Goal: Find contact information: Find contact information

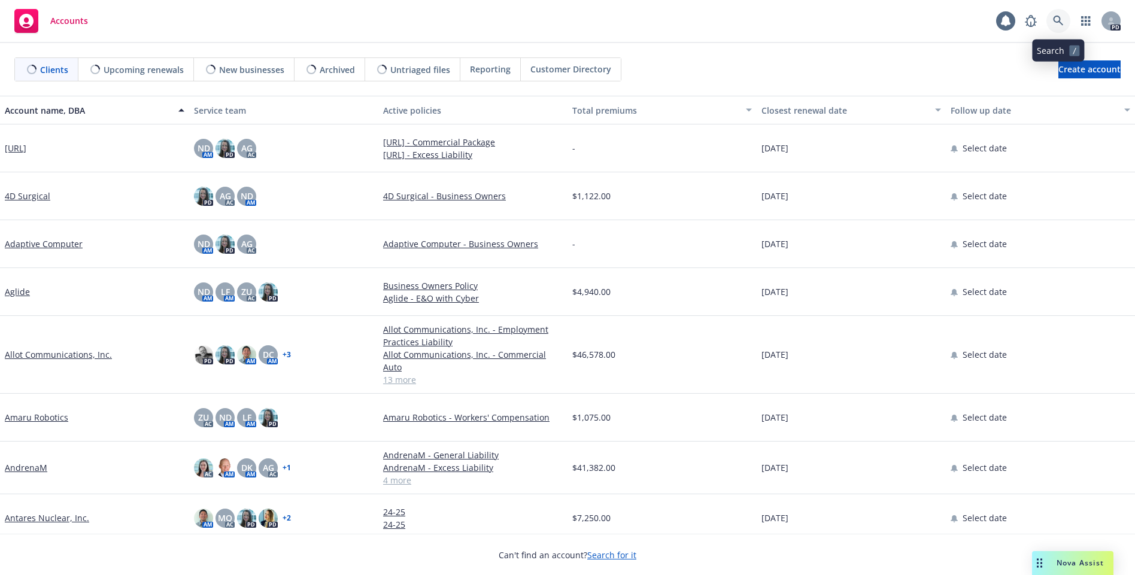
click at [1055, 29] on link at bounding box center [1059, 21] width 24 height 24
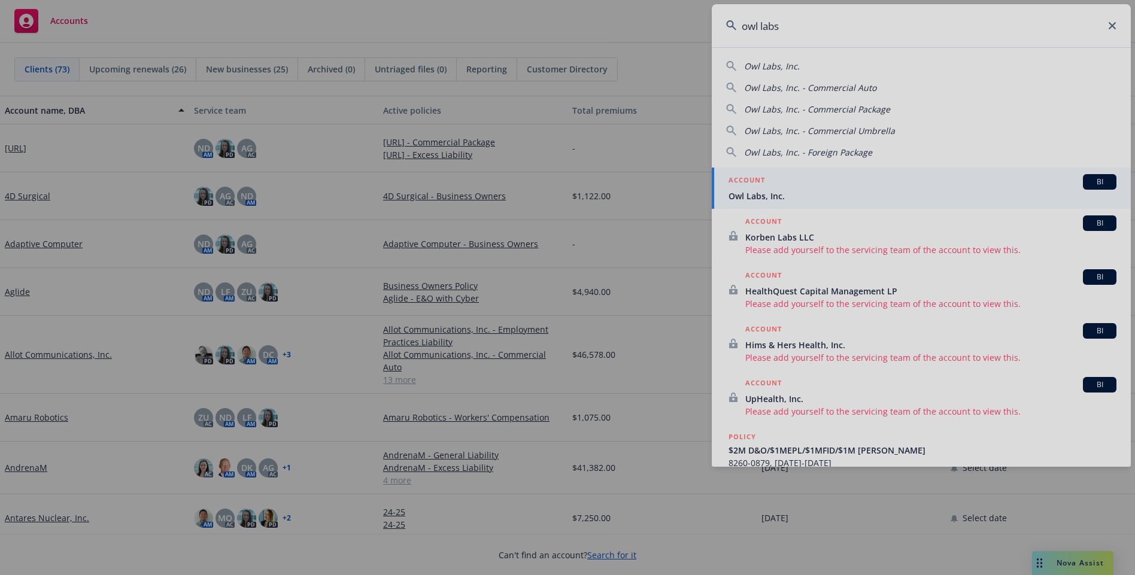
type input "owl labs"
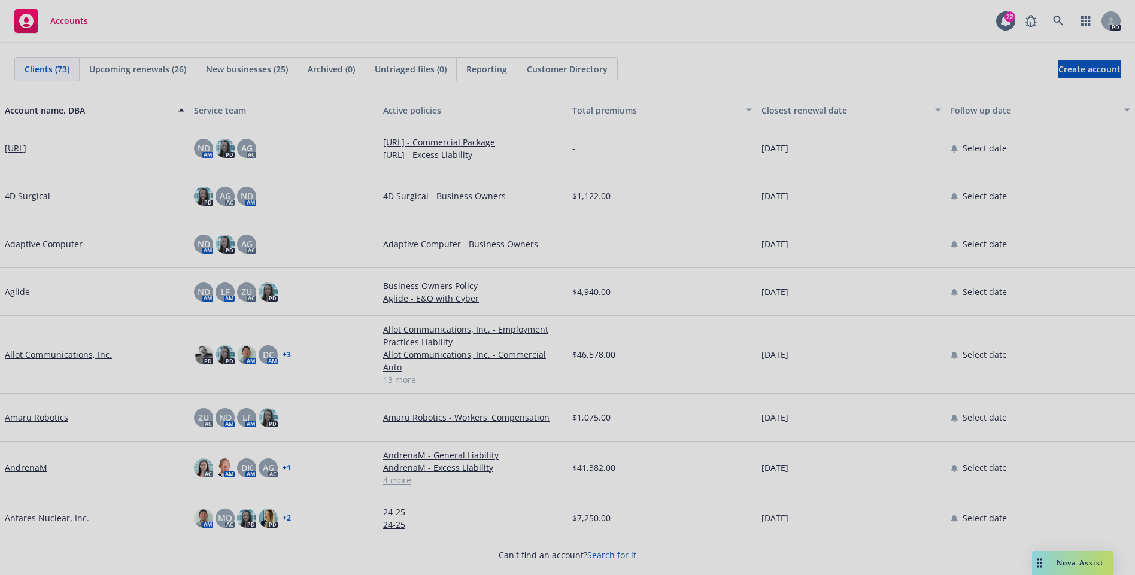
click at [1068, 187] on div at bounding box center [567, 287] width 1135 height 575
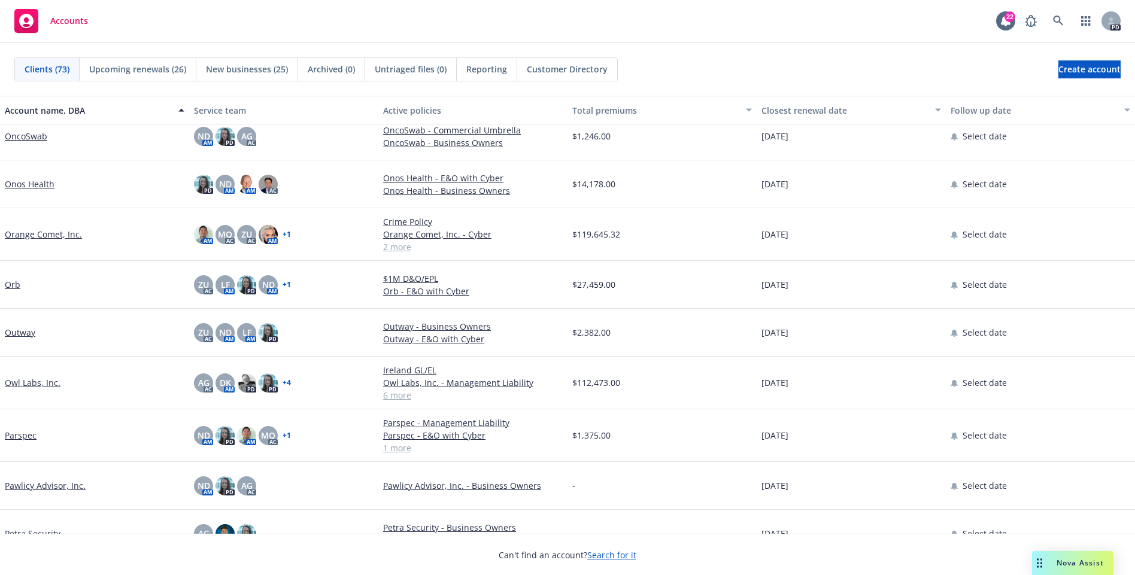
scroll to position [2454, 0]
click at [36, 386] on link "Owl Labs, Inc." at bounding box center [33, 384] width 56 height 13
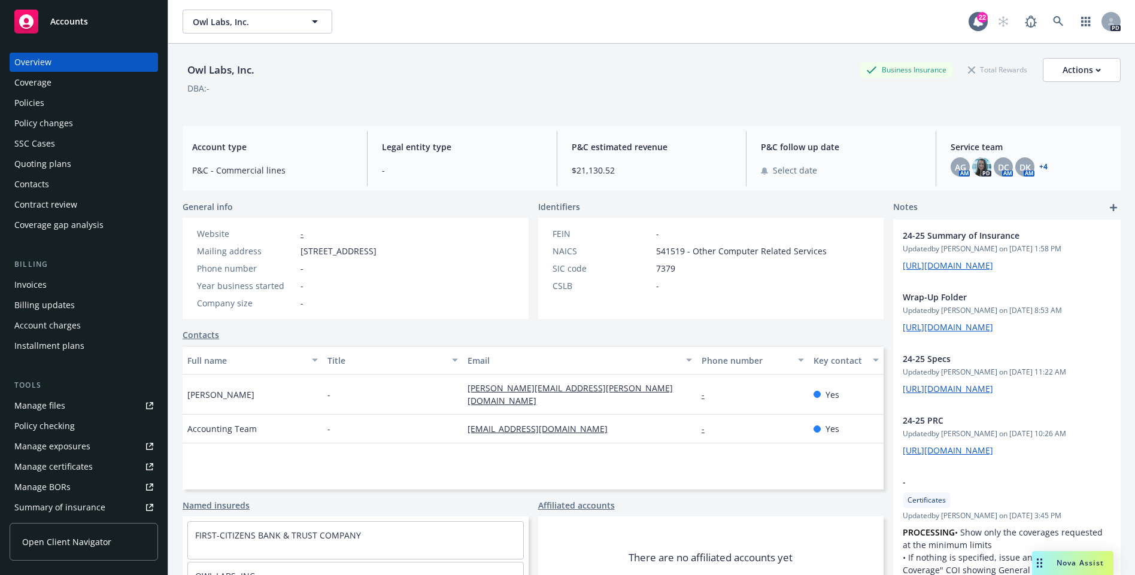
click at [37, 188] on div "Contacts" at bounding box center [31, 184] width 35 height 19
